Goal: Task Accomplishment & Management: Use online tool/utility

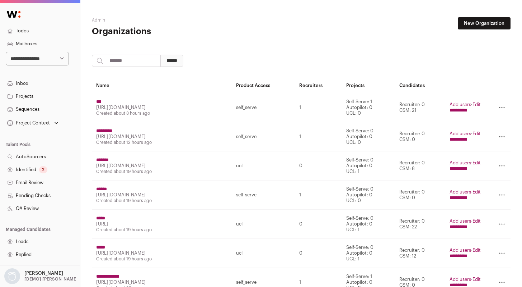
click at [462, 167] on input "**********" at bounding box center [459, 169] width 18 height 6
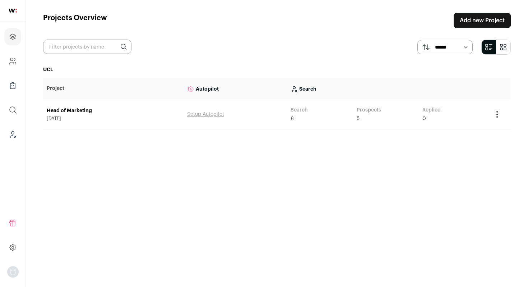
click at [364, 112] on link "Prospects" at bounding box center [369, 109] width 24 height 7
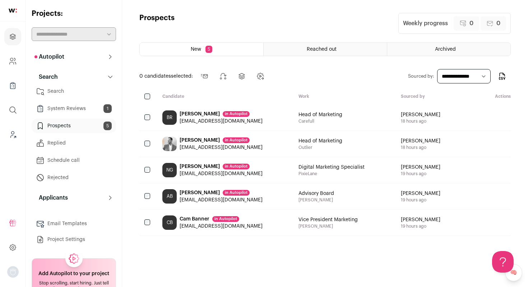
click at [73, 106] on link "System Reviews 1" at bounding box center [74, 108] width 84 height 14
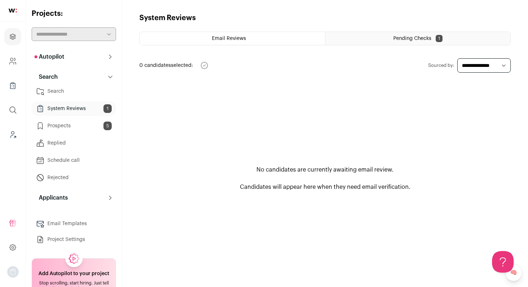
click at [385, 44] on div "Pending Checks 1" at bounding box center [417, 38] width 185 height 13
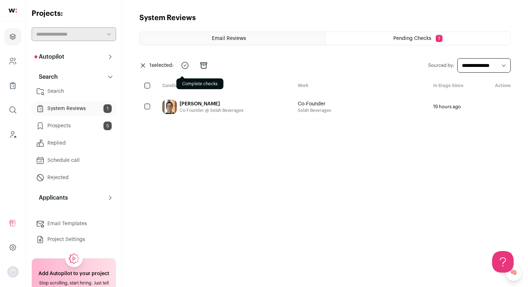
click at [189, 64] on icon "submit" at bounding box center [185, 65] width 9 height 9
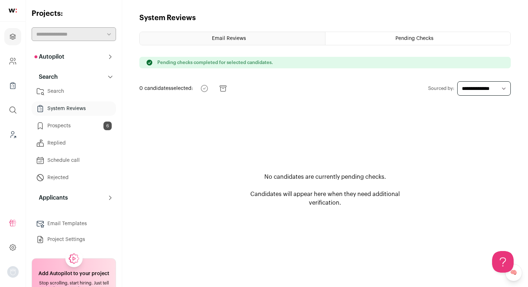
click at [84, 122] on link "Prospects 6" at bounding box center [74, 125] width 84 height 14
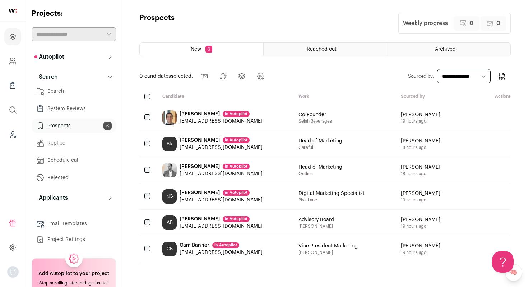
click at [71, 89] on html "Projects Company and ATS Settings Company Lists (Experimental) Global Search Le…" at bounding box center [264, 143] width 528 height 287
click at [73, 94] on link "Search" at bounding box center [74, 91] width 84 height 14
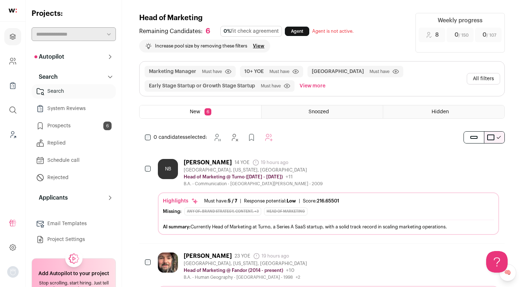
click at [340, 174] on div "NB Nicolette Borlaug Masiya 14 YOE 19 hours ago Admin only. The last time the p…" at bounding box center [328, 173] width 341 height 28
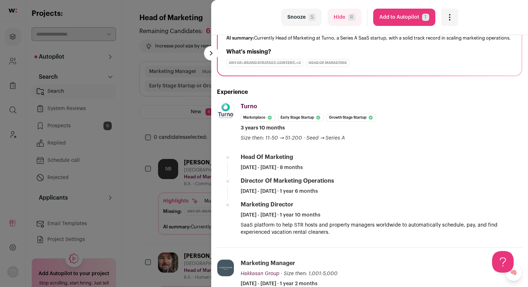
scroll to position [73, 0]
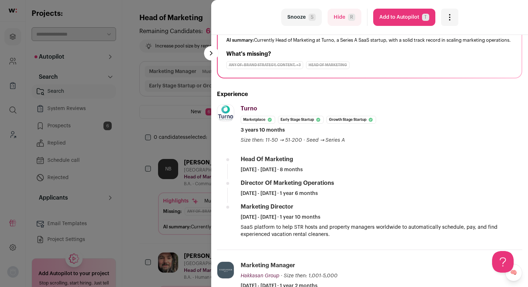
click at [394, 20] on button "Add to Autopilot T" at bounding box center [404, 17] width 62 height 17
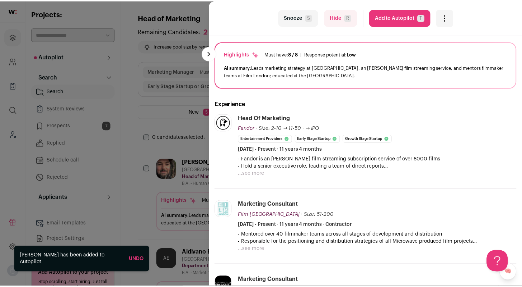
scroll to position [66, 0]
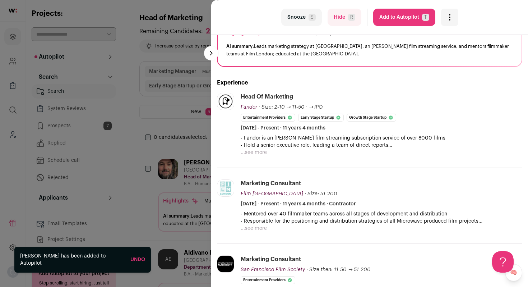
click at [167, 143] on div "last Snooze S Hide R Add to Autopilot T More actions Report a Problem Report th…" at bounding box center [264, 143] width 528 height 287
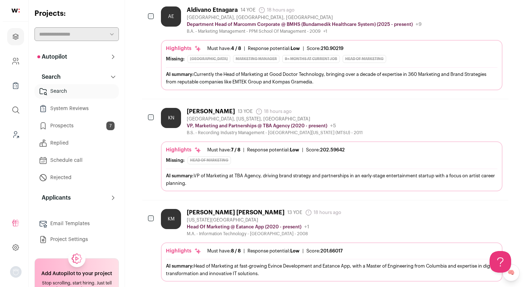
scroll to position [246, 0]
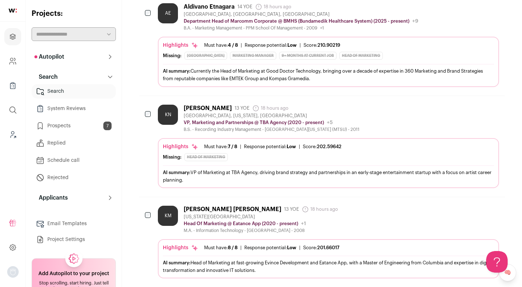
click at [363, 217] on div "KM Kris Matthew 13 YOE 18 hours ago Admin only. The last time the profile was s…" at bounding box center [328, 219] width 341 height 28
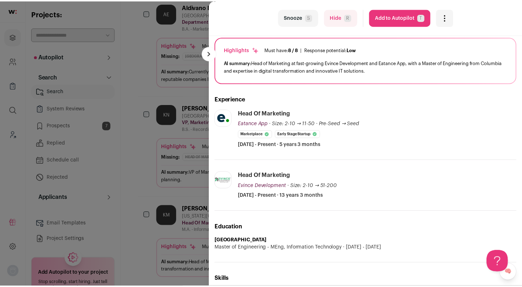
scroll to position [66, 0]
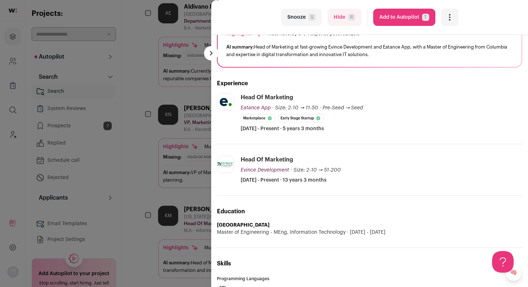
click at [384, 23] on button "Add to Autopilot T" at bounding box center [404, 17] width 62 height 17
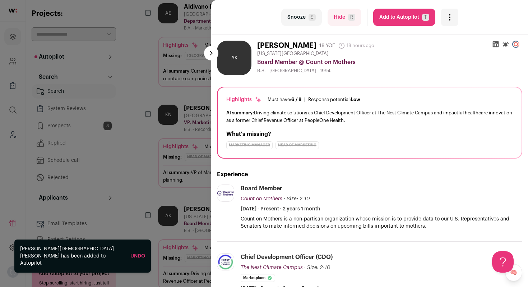
click at [69, 130] on div "last Snooze S Hide R Add to Autopilot T More actions Report a Problem Report th…" at bounding box center [264, 143] width 528 height 287
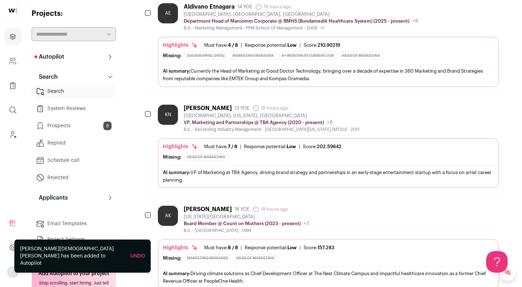
click at [68, 127] on link "Prospects 8" at bounding box center [74, 125] width 84 height 14
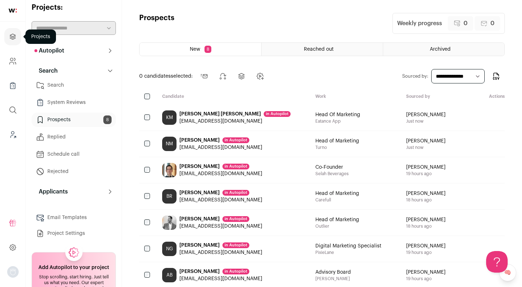
click at [13, 37] on icon "Projects" at bounding box center [12, 36] width 5 height 5
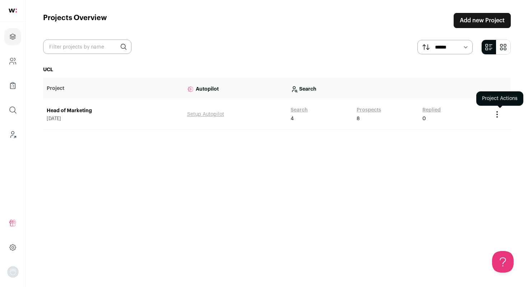
click at [494, 113] on icon "Project Actions" at bounding box center [497, 114] width 9 height 9
click at [487, 146] on button "Create Share Link" at bounding box center [481, 146] width 40 height 6
click at [497, 114] on icon "Project Actions" at bounding box center [497, 114] width 1 height 1
click at [497, 112] on icon "Project Actions" at bounding box center [497, 111] width 1 height 1
click at [500, 112] on icon "Project Actions" at bounding box center [497, 114] width 9 height 9
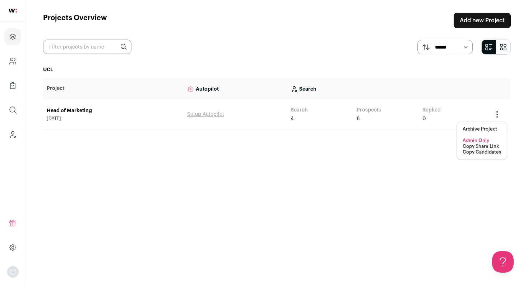
click at [483, 145] on button "Copy Share Link" at bounding box center [480, 146] width 36 height 6
click at [14, 11] on img at bounding box center [13, 11] width 8 height 4
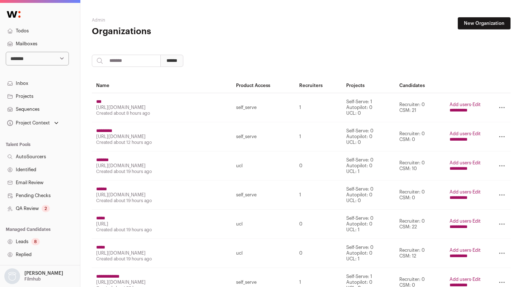
click at [148, 60] on input "search" at bounding box center [126, 61] width 69 height 12
paste input "***"
type input "***"
click at [177, 59] on input "******" at bounding box center [172, 61] width 23 height 12
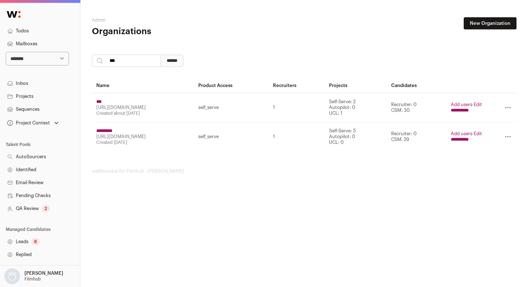
click at [464, 111] on input "**********" at bounding box center [460, 110] width 18 height 6
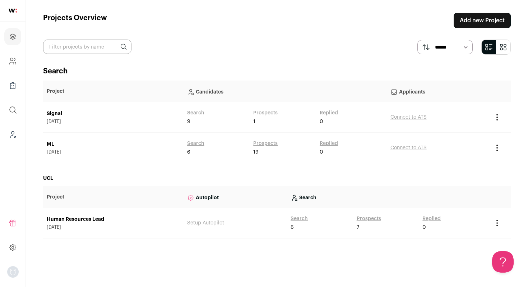
click at [366, 220] on link "Prospects" at bounding box center [369, 218] width 24 height 7
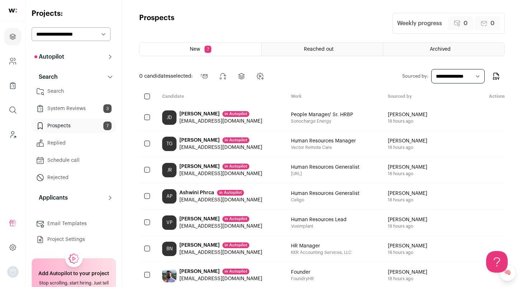
click at [82, 111] on link "System Reviews 3" at bounding box center [74, 108] width 84 height 14
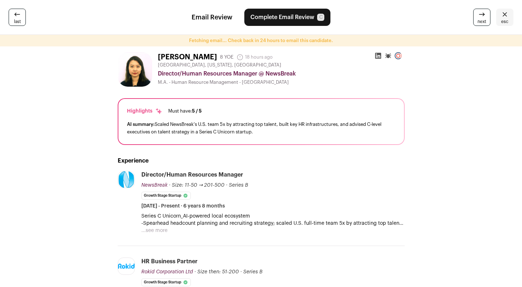
click at [378, 56] on icon at bounding box center [378, 55] width 7 height 7
click at [303, 15] on button "Complete Email Review C" at bounding box center [288, 17] width 86 height 17
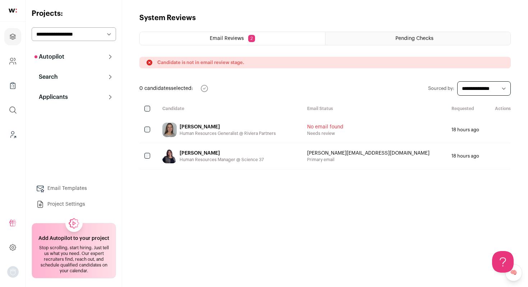
click at [242, 125] on div "[PERSON_NAME]" at bounding box center [228, 126] width 96 height 7
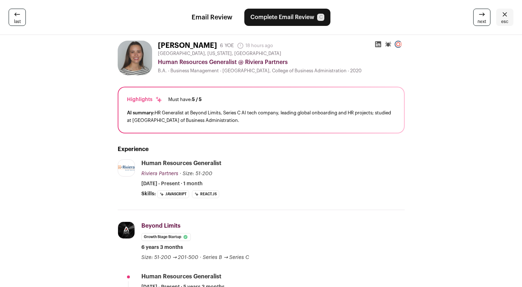
click at [379, 44] on icon at bounding box center [378, 44] width 6 height 6
click at [512, 18] on link "esc" at bounding box center [505, 17] width 17 height 17
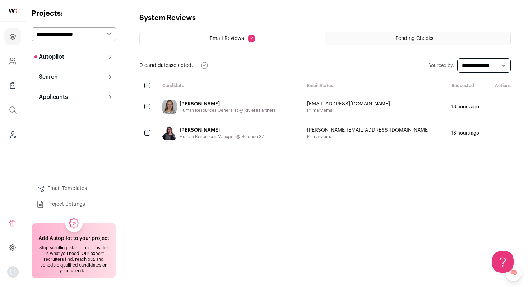
click at [373, 39] on div "Pending Checks" at bounding box center [417, 38] width 185 height 13
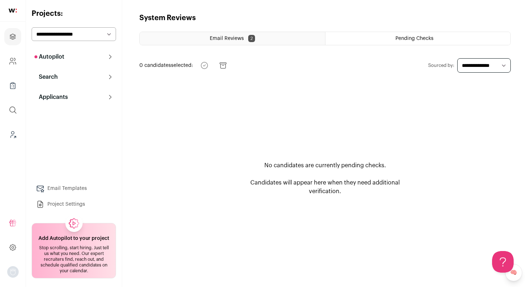
click at [264, 40] on div "Email Reviews 2" at bounding box center [232, 38] width 185 height 13
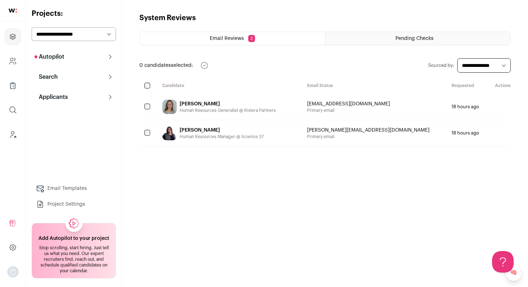
click at [231, 129] on div "[PERSON_NAME]" at bounding box center [222, 129] width 84 height 7
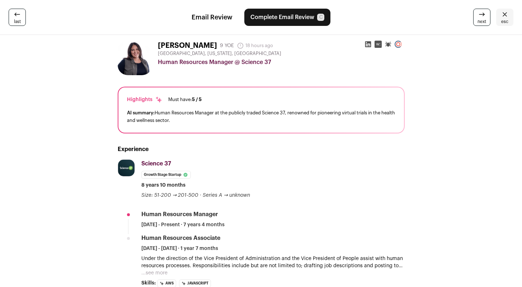
click at [368, 42] on icon at bounding box center [368, 44] width 6 height 6
click at [508, 18] on icon at bounding box center [505, 14] width 9 height 9
click at [505, 17] on icon at bounding box center [505, 14] width 9 height 9
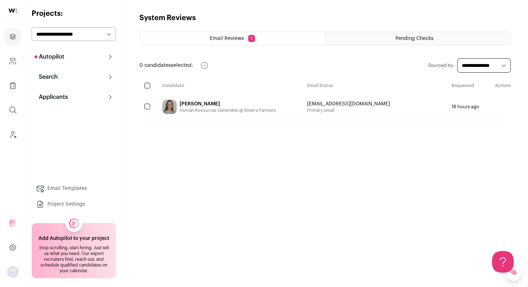
click at [500, 107] on icon "submit" at bounding box center [497, 106] width 9 height 9
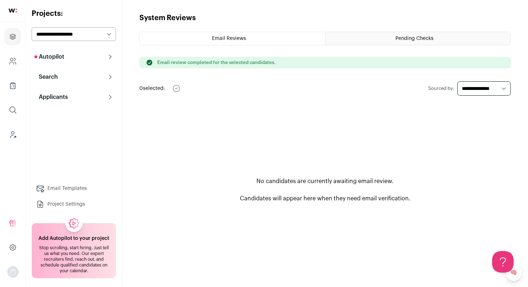
click at [50, 73] on p "Search" at bounding box center [45, 77] width 23 height 9
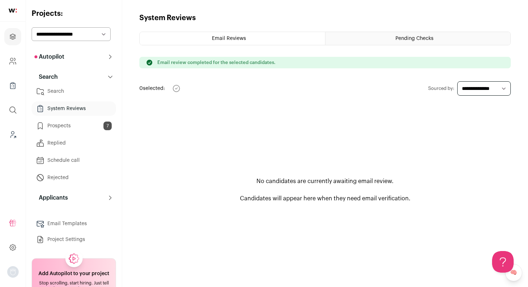
click at [69, 125] on link "Prospects 7" at bounding box center [74, 125] width 84 height 14
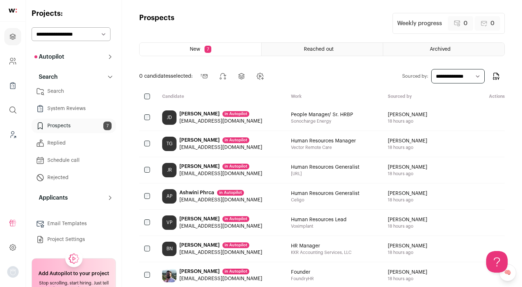
click at [73, 110] on link "System Reviews" at bounding box center [74, 108] width 84 height 14
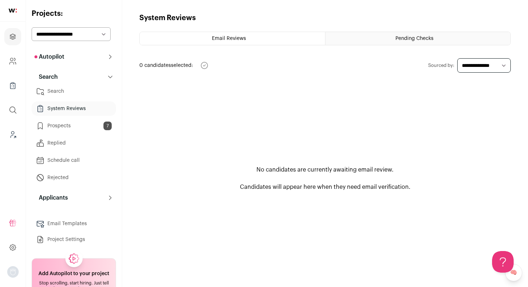
click at [71, 124] on link "Prospects 7" at bounding box center [74, 125] width 84 height 14
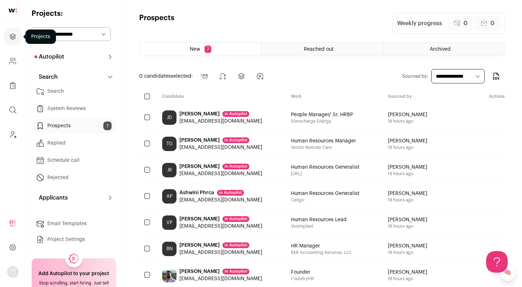
click at [15, 28] on link "Projects" at bounding box center [12, 36] width 17 height 17
click at [15, 33] on icon "Projects" at bounding box center [13, 36] width 8 height 9
click at [15, 42] on link "Projects" at bounding box center [12, 36] width 17 height 17
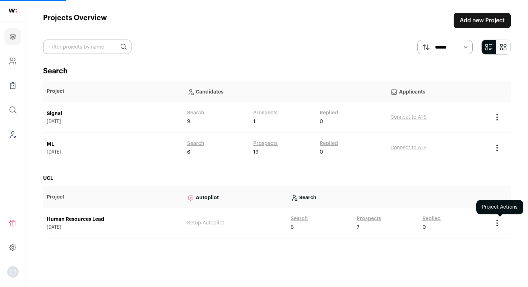
click at [499, 224] on icon "Project Actions" at bounding box center [497, 222] width 9 height 9
click at [498, 224] on icon "Project Actions" at bounding box center [497, 222] width 9 height 9
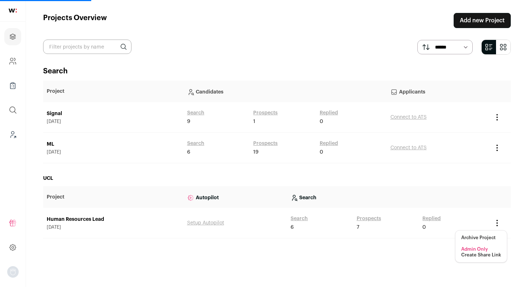
click at [479, 254] on button "Create Share Link" at bounding box center [481, 255] width 40 height 6
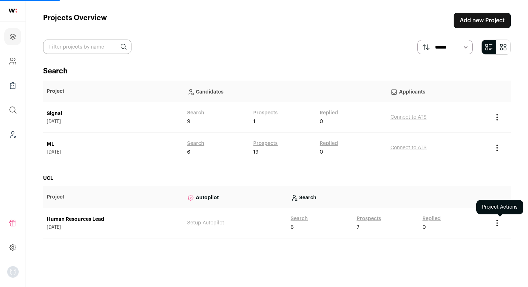
click at [498, 222] on icon "Project Actions" at bounding box center [497, 222] width 9 height 9
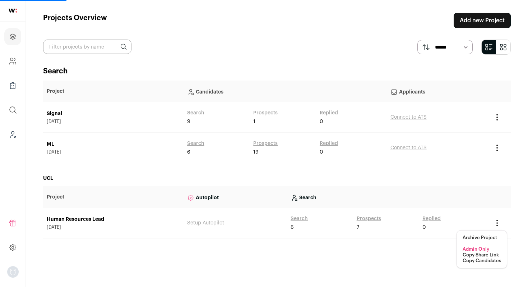
click at [484, 254] on button "Copy Share Link" at bounding box center [480, 255] width 36 height 6
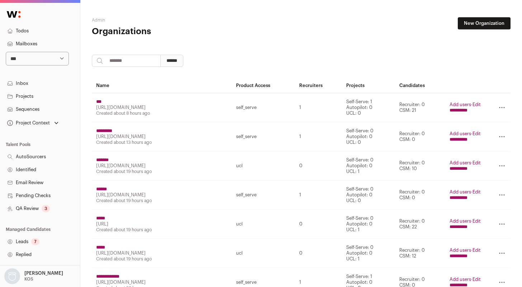
click at [126, 61] on input "search" at bounding box center [126, 61] width 69 height 12
paste input "*******"
type input "*******"
click at [179, 61] on input "******" at bounding box center [172, 61] width 23 height 12
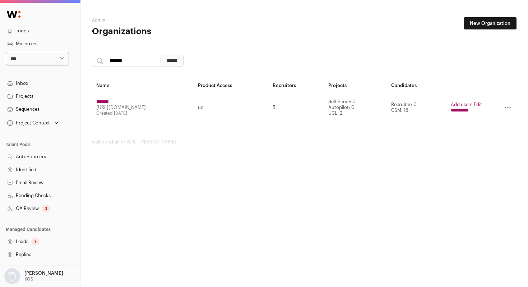
click at [453, 110] on input "**********" at bounding box center [460, 110] width 18 height 6
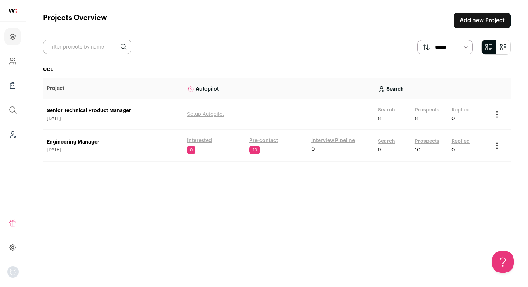
click at [417, 144] on link "Prospects" at bounding box center [427, 141] width 24 height 7
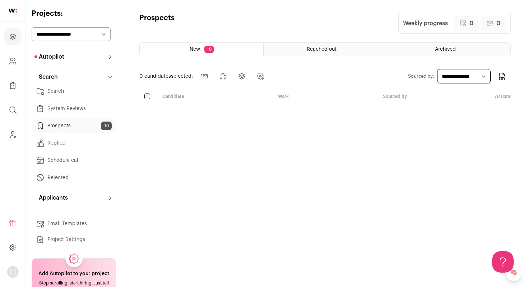
click at [320, 51] on span "Reached out" at bounding box center [322, 49] width 30 height 5
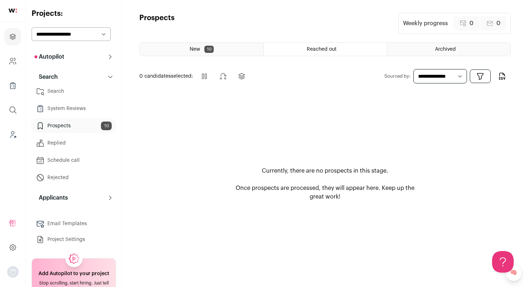
click at [88, 109] on link "System Reviews" at bounding box center [74, 108] width 84 height 14
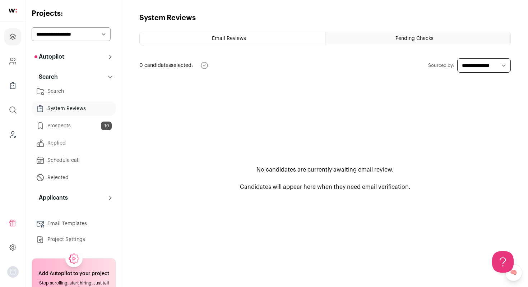
click at [78, 122] on html "Projects Company and ATS Settings Company Lists (Experimental) Global Search Le…" at bounding box center [264, 143] width 528 height 287
click at [16, 38] on icon "Projects" at bounding box center [13, 36] width 8 height 9
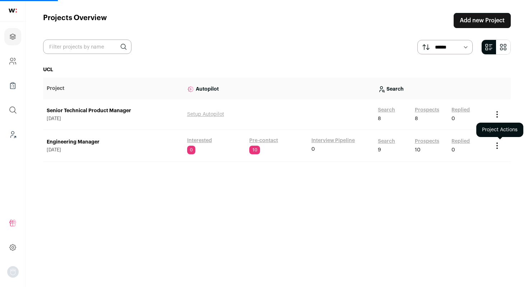
click at [498, 145] on icon "Project Actions" at bounding box center [497, 145] width 9 height 9
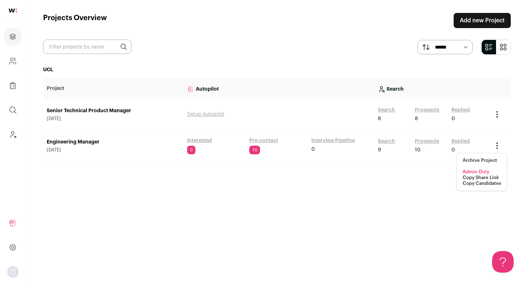
click at [484, 176] on button "Copy Share Link" at bounding box center [480, 178] width 36 height 6
click at [498, 144] on icon "Project Actions" at bounding box center [497, 145] width 9 height 9
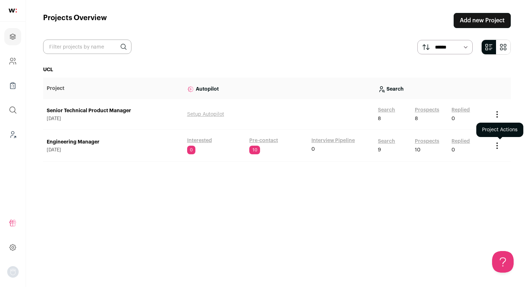
click at [498, 144] on icon "Project Actions" at bounding box center [497, 145] width 9 height 9
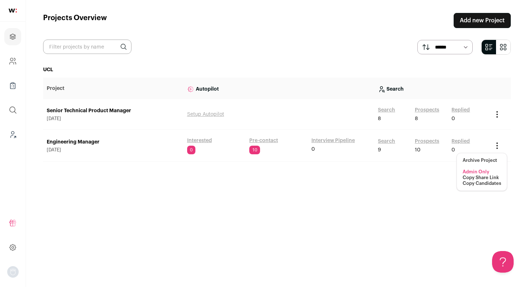
click at [482, 176] on button "Copy Share Link" at bounding box center [480, 178] width 36 height 6
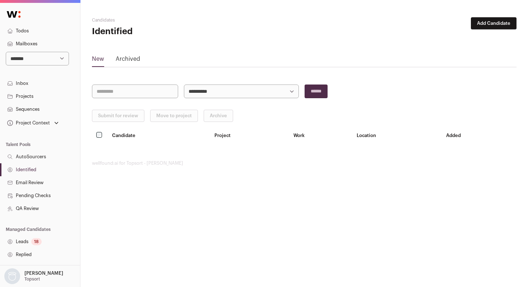
click at [49, 58] on select "**********" at bounding box center [37, 59] width 63 height 14
select select "*****"
click at [6, 52] on select "**********" at bounding box center [37, 59] width 63 height 14
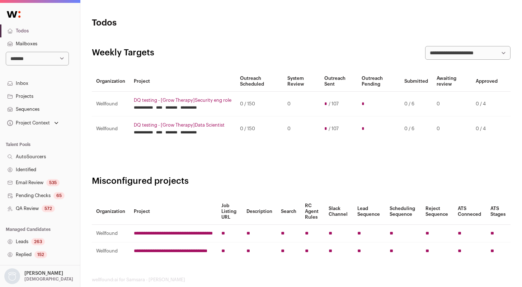
click at [31, 209] on link "QA Review 572" at bounding box center [40, 208] width 80 height 13
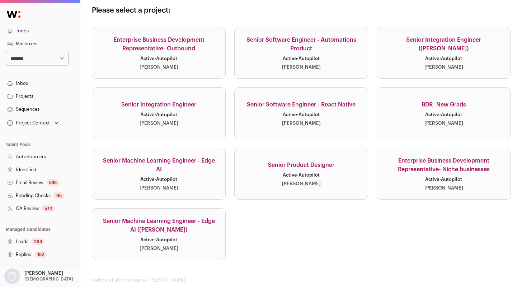
scroll to position [62, 0]
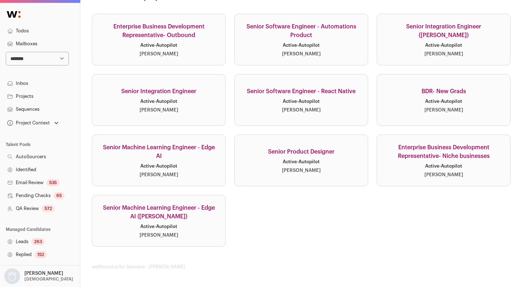
click at [47, 205] on div "572" at bounding box center [48, 208] width 13 height 7
click at [192, 161] on link "Senior Machine Learning Engineer - Edge AI Active · Autopilot [PERSON_NAME]" at bounding box center [159, 160] width 134 height 52
